Goal: Find specific page/section: Find specific page/section

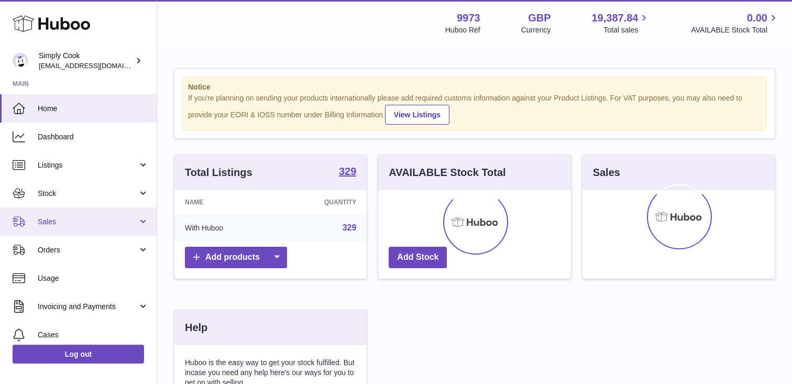
click at [70, 224] on span "Sales" at bounding box center [88, 222] width 100 height 10
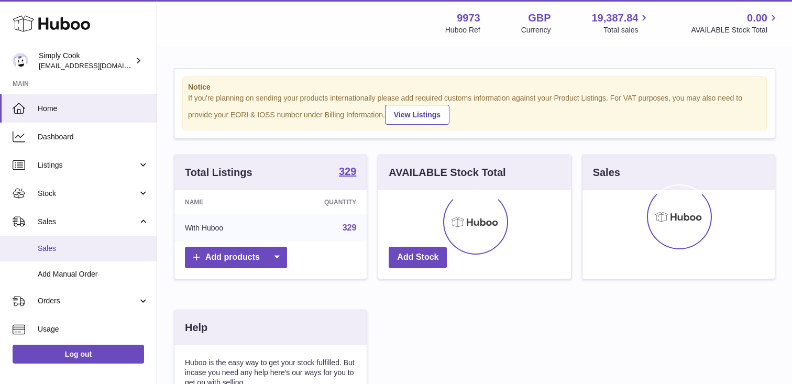
click at [61, 248] on span "Sales" at bounding box center [93, 248] width 111 height 10
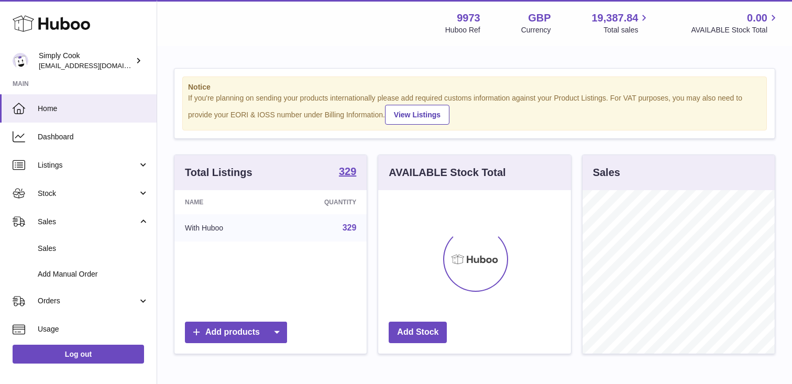
scroll to position [163, 192]
click at [61, 250] on span "Sales" at bounding box center [93, 248] width 111 height 10
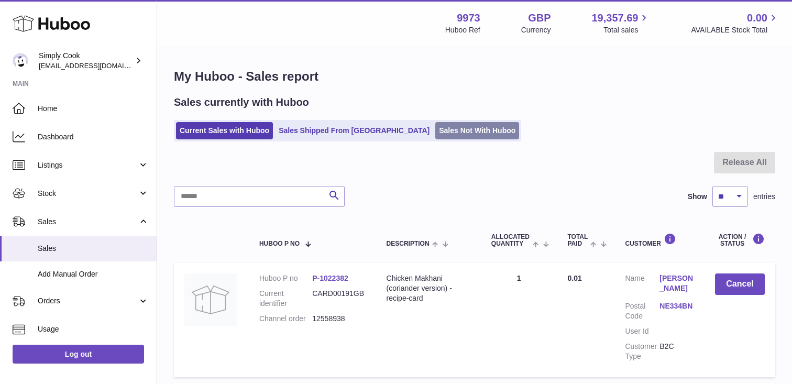
click at [437, 128] on link "Sales Not With Huboo" at bounding box center [477, 130] width 84 height 17
